Goal: Find contact information: Find contact information

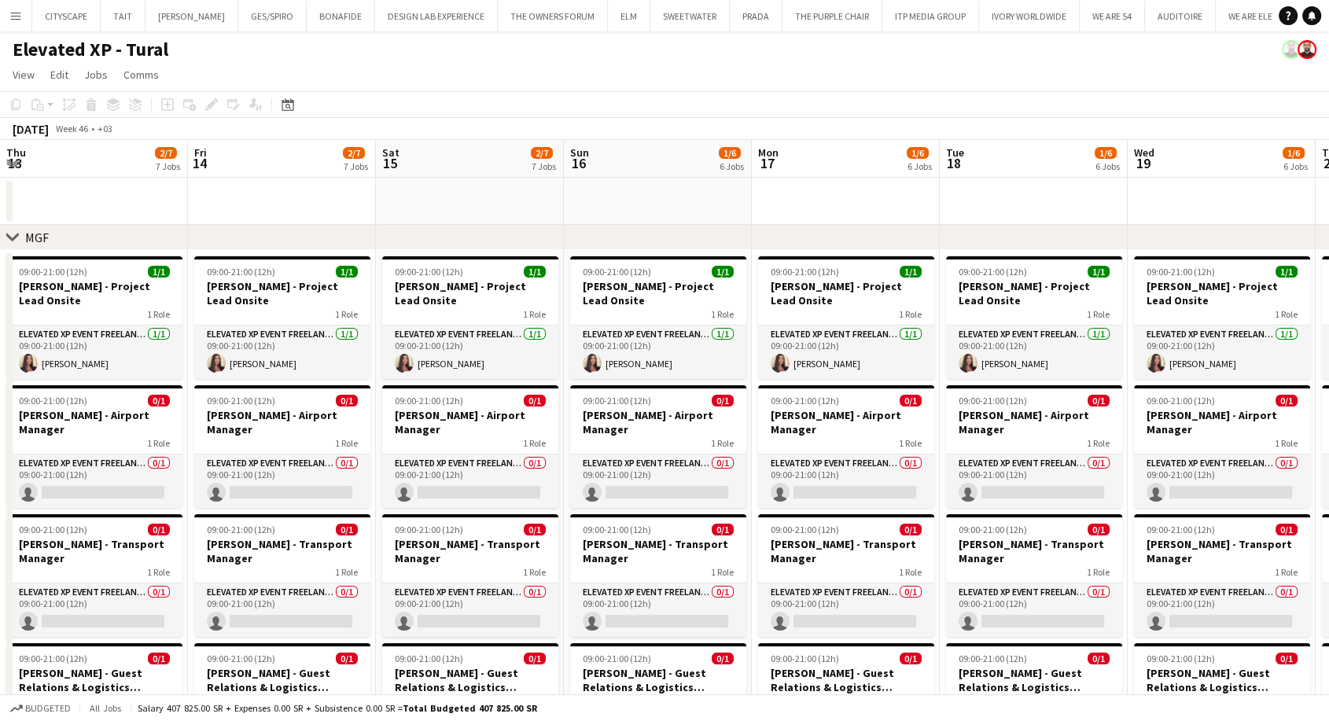
scroll to position [0, 638]
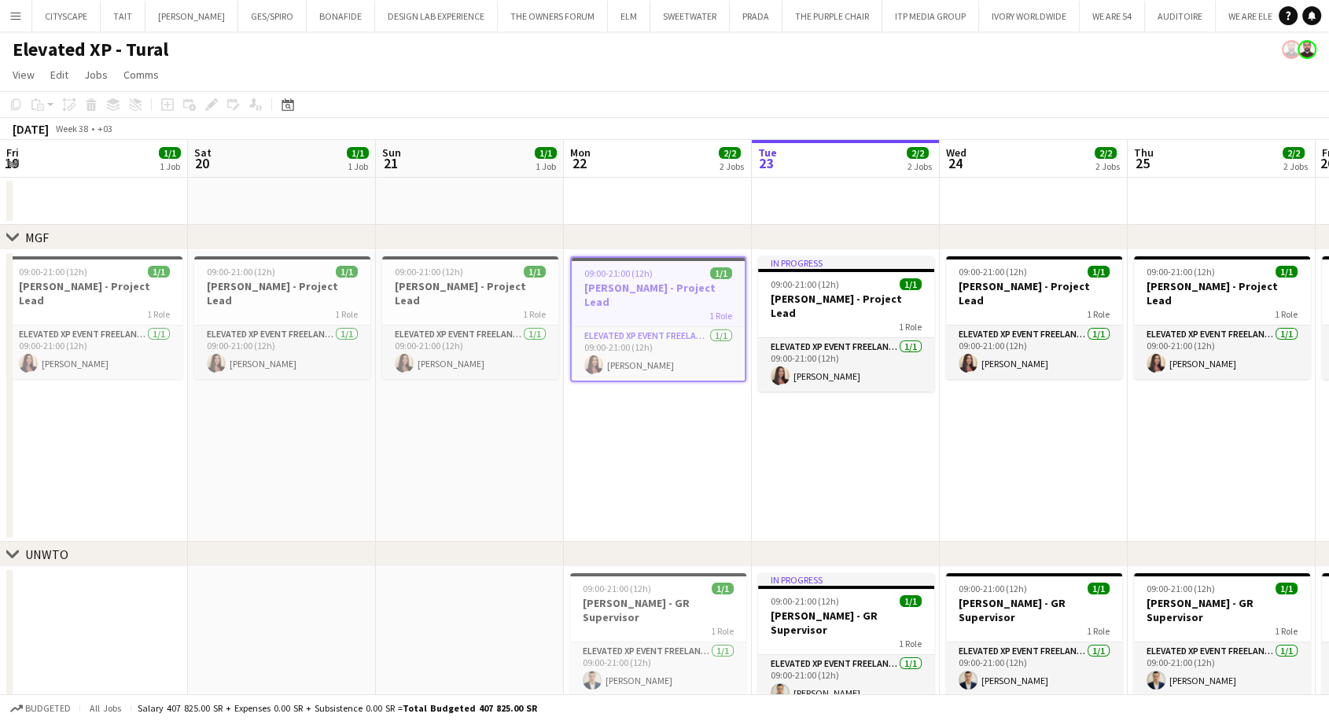
scroll to position [0, 376]
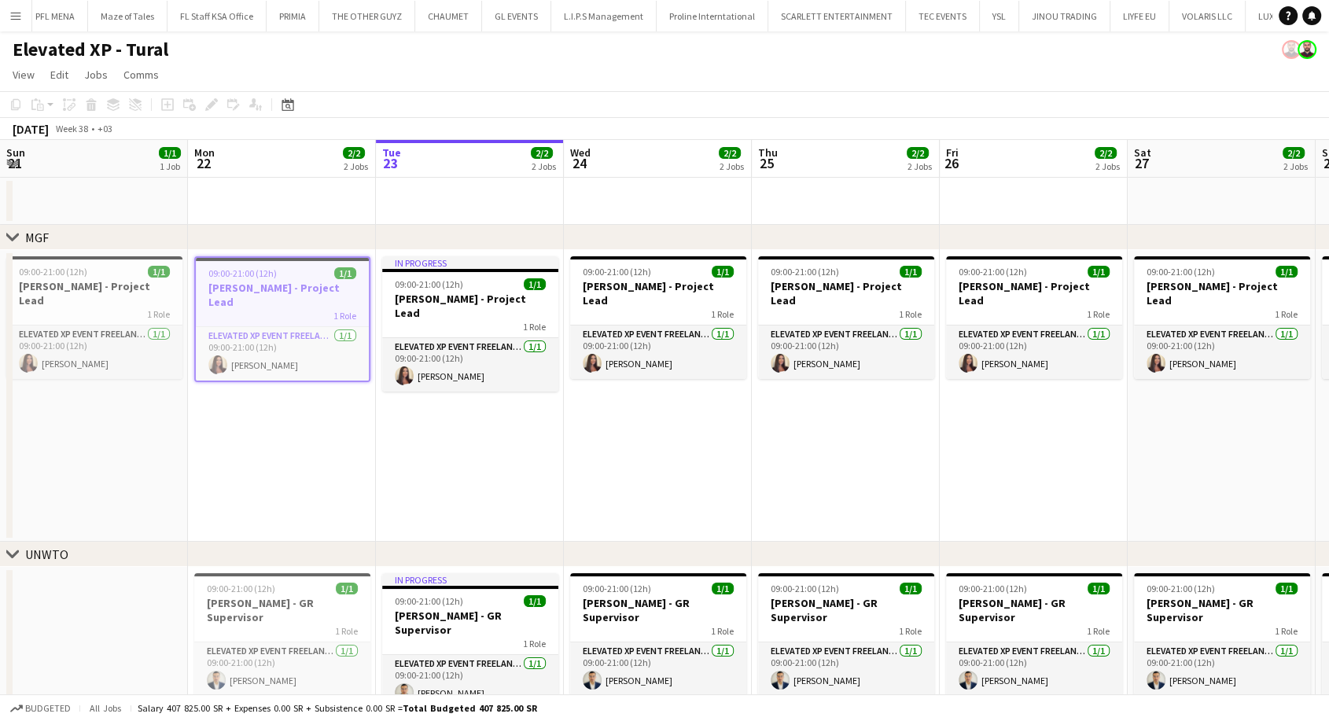
click at [13, 20] on app-icon "Menu" at bounding box center [15, 15] width 13 height 13
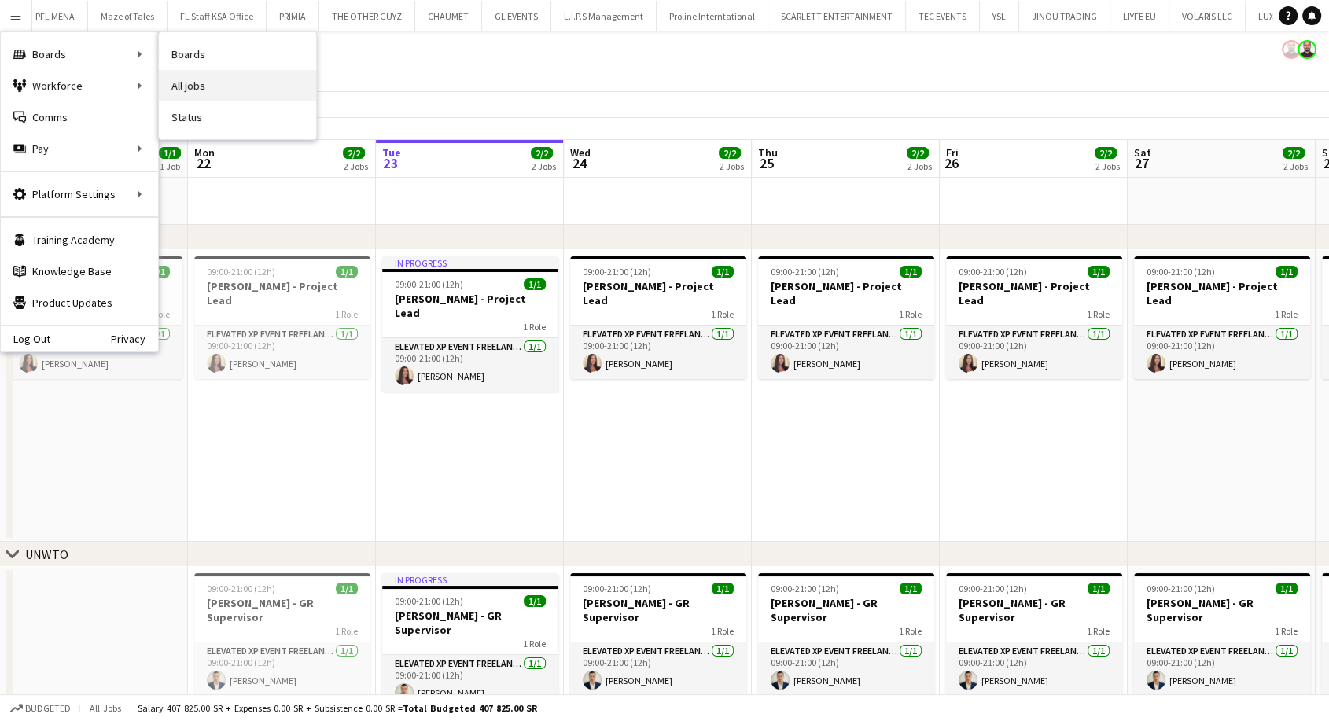
click at [205, 81] on link "All jobs" at bounding box center [237, 85] width 157 height 31
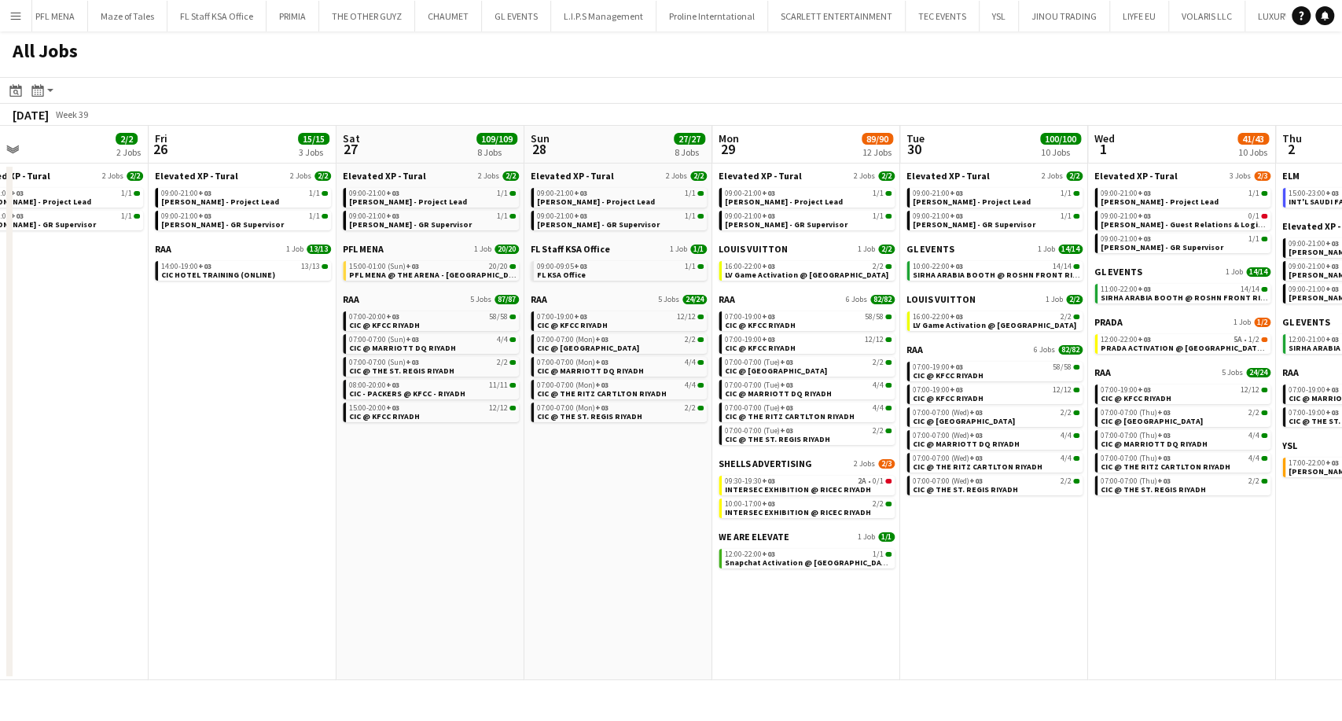
scroll to position [0, 510]
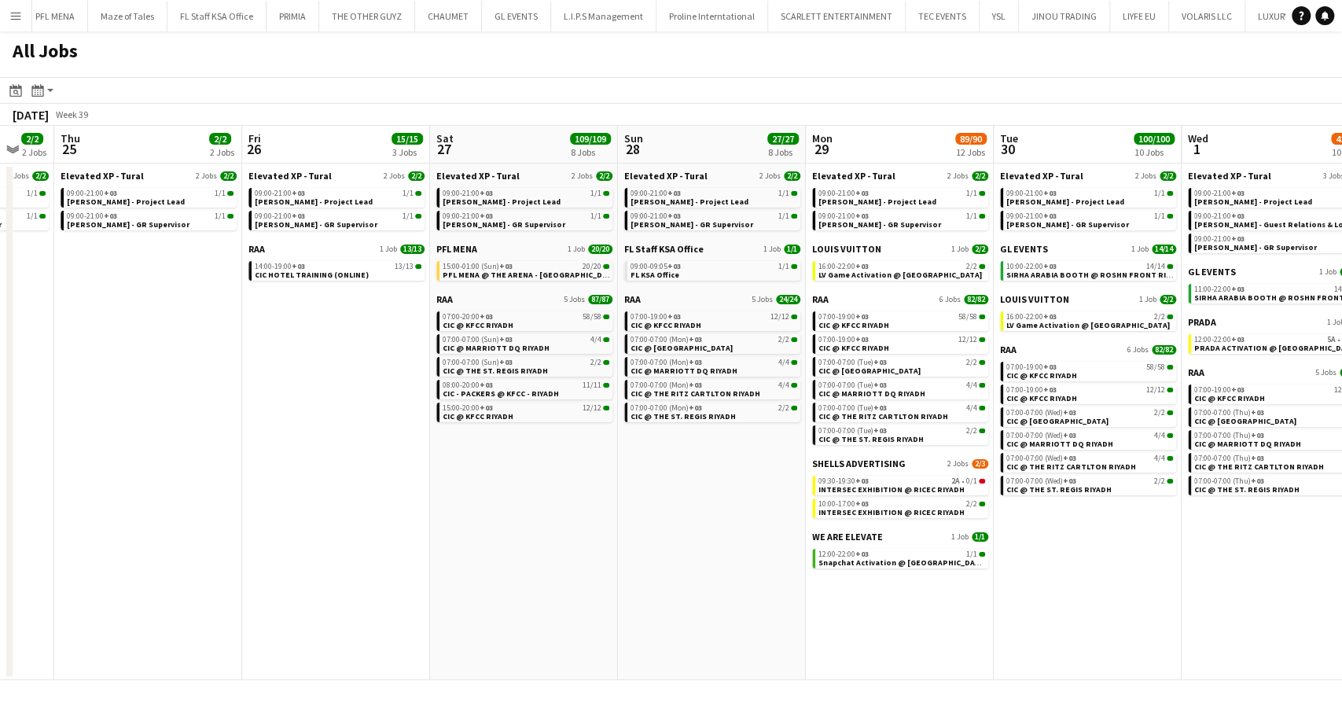
drag, startPoint x: 1073, startPoint y: 517, endPoint x: 635, endPoint y: 535, distance: 438.4
click at [635, 535] on app-calendar-viewport "Mon 22 30/30 3 Jobs Tue 23 30/30 3 Jobs Wed 24 2/2 2 Jobs Thu 25 2/2 2 Jobs Fri…" at bounding box center [671, 403] width 1342 height 554
click at [850, 566] on span "Snapchat Activation @ [GEOGRAPHIC_DATA]" at bounding box center [903, 563] width 168 height 10
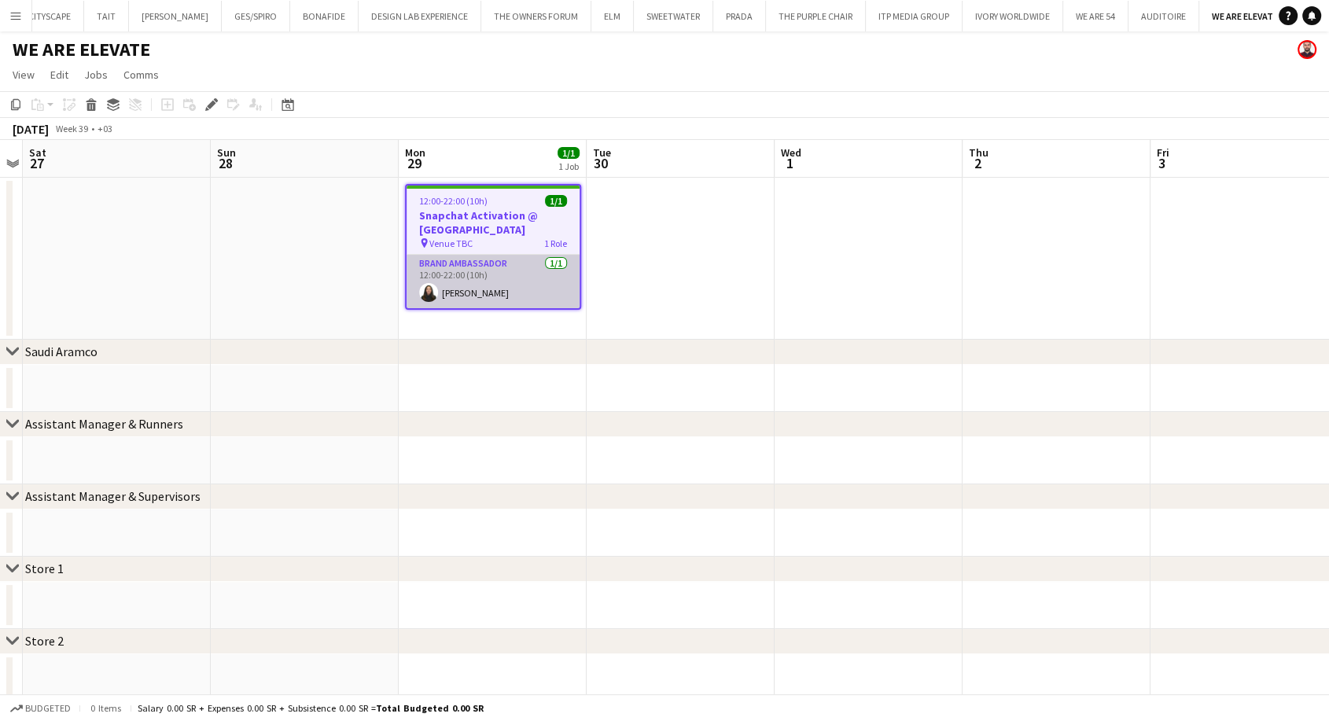
click at [472, 282] on app-card-role "Brand Ambassador [DATE] 12:00-22:00 (10h) [PERSON_NAME]" at bounding box center [493, 281] width 173 height 53
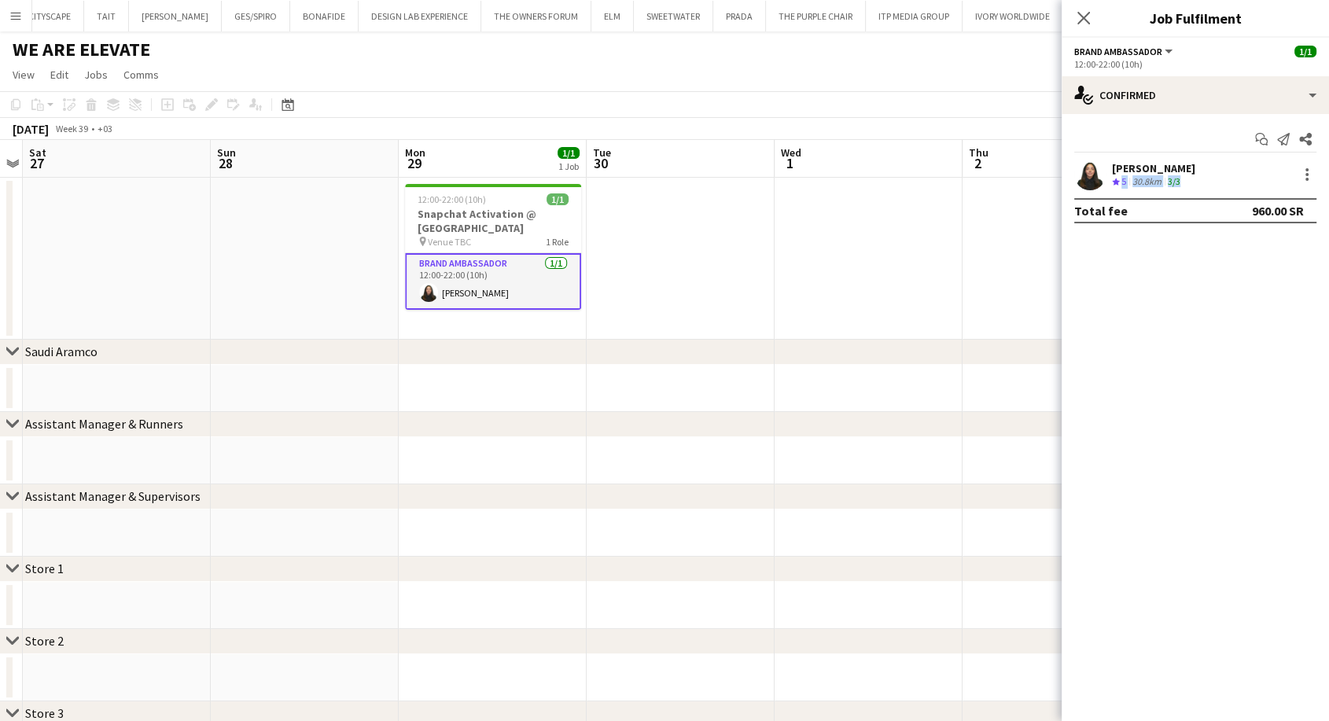
click at [1189, 175] on div "Siren Nahdi Crew rating 5 30.8km 3/3" at bounding box center [1195, 174] width 267 height 31
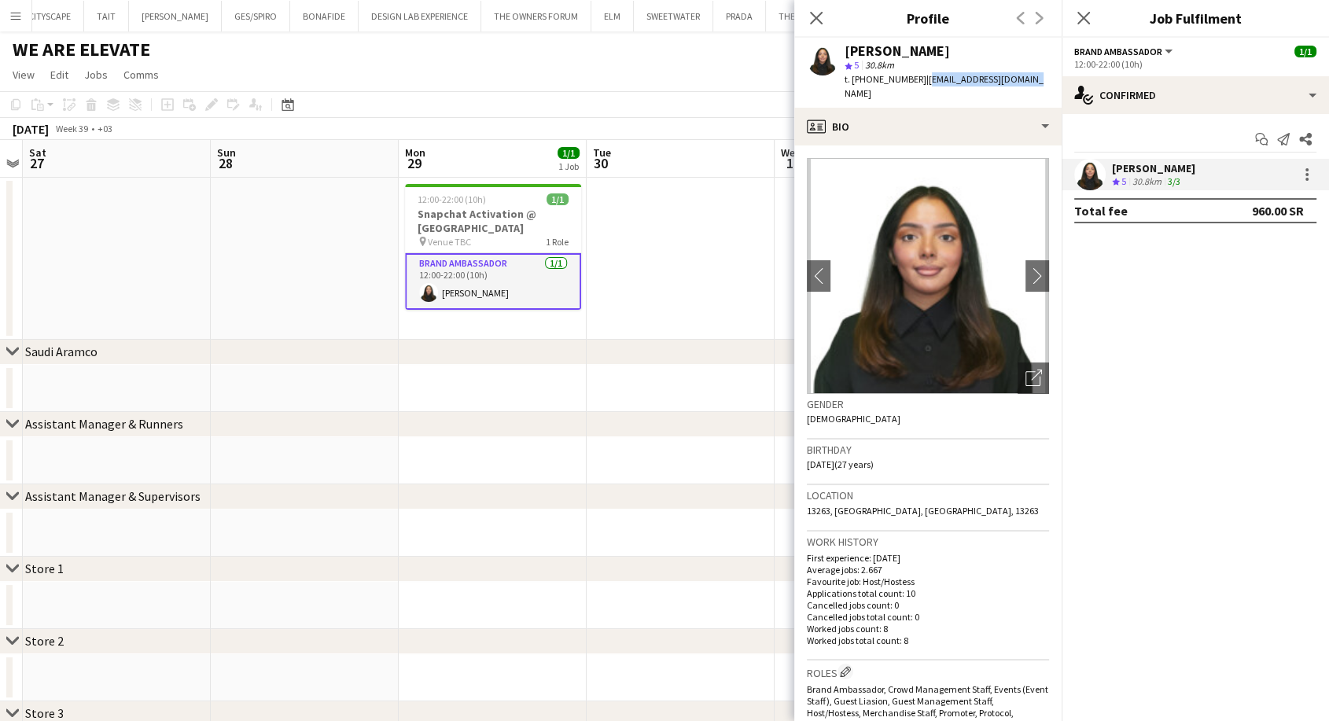
drag, startPoint x: 1018, startPoint y: 78, endPoint x: 920, endPoint y: 80, distance: 98.3
click at [920, 80] on div "[PERSON_NAME] star 5 30.8km t. [PHONE_NUMBER] | [EMAIL_ADDRESS][DOMAIN_NAME]" at bounding box center [927, 73] width 267 height 70
copy span "[EMAIL_ADDRESS][DOMAIN_NAME]"
